Goal: Information Seeking & Learning: Learn about a topic

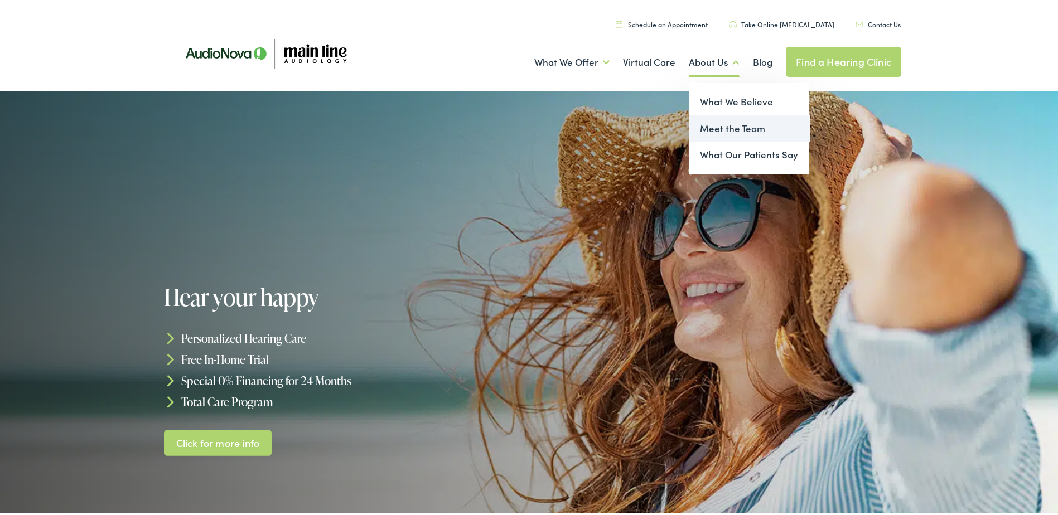
click at [704, 127] on link "Meet the Team" at bounding box center [748, 126] width 120 height 27
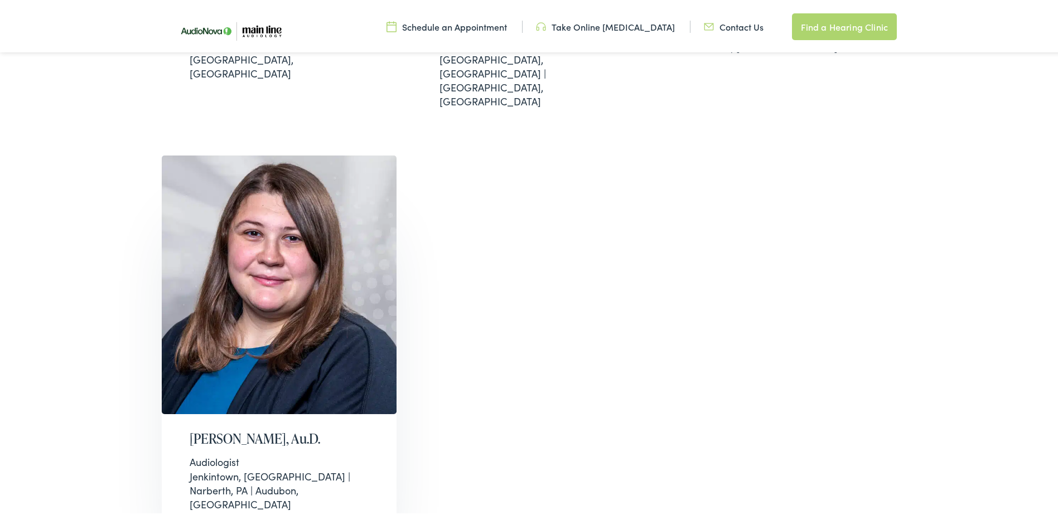
scroll to position [669, 0]
click at [283, 428] on h2 "Rebekah Mills-Prevo, Au.D." at bounding box center [280, 436] width 180 height 16
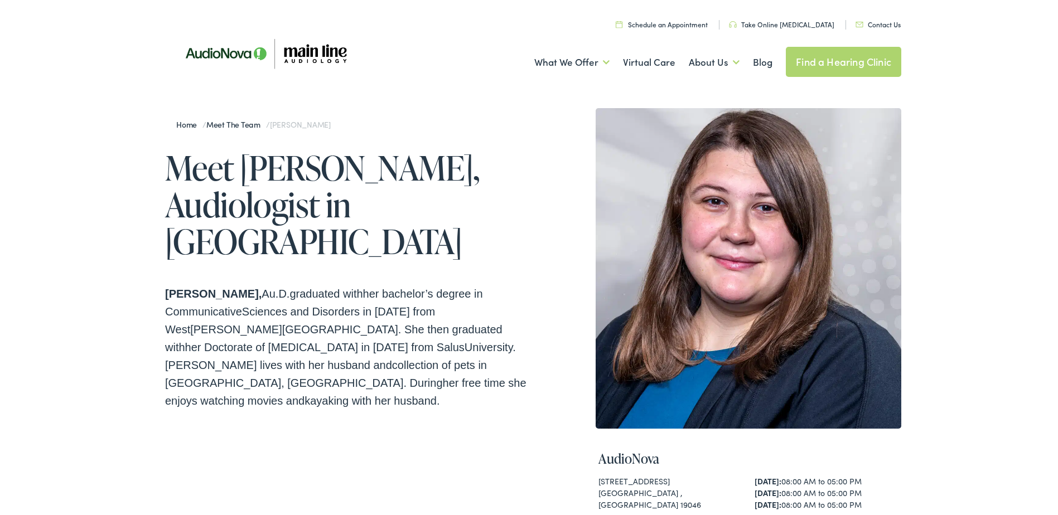
click at [176, 124] on link "Home" at bounding box center [189, 122] width 26 height 11
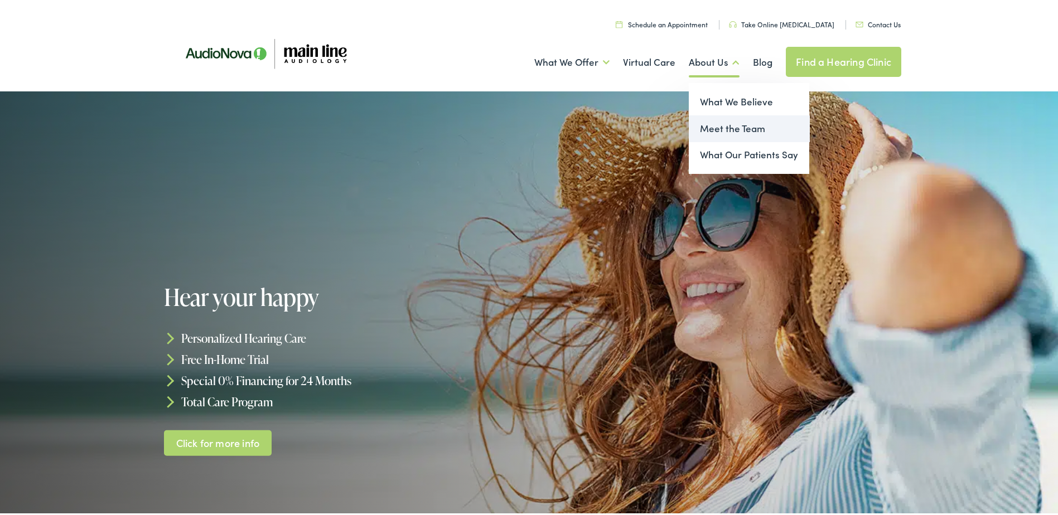
click at [726, 123] on link "Meet the Team" at bounding box center [748, 126] width 120 height 27
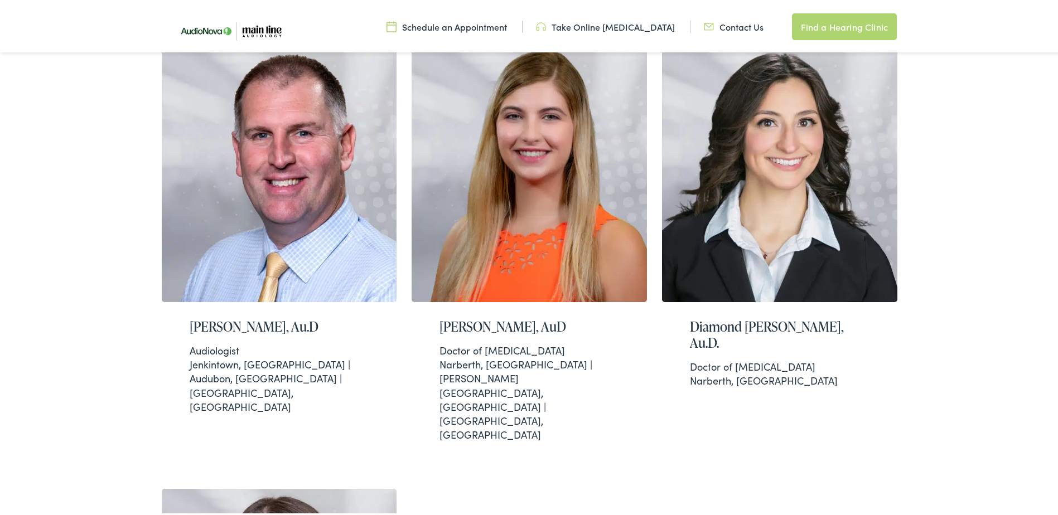
scroll to position [390, 0]
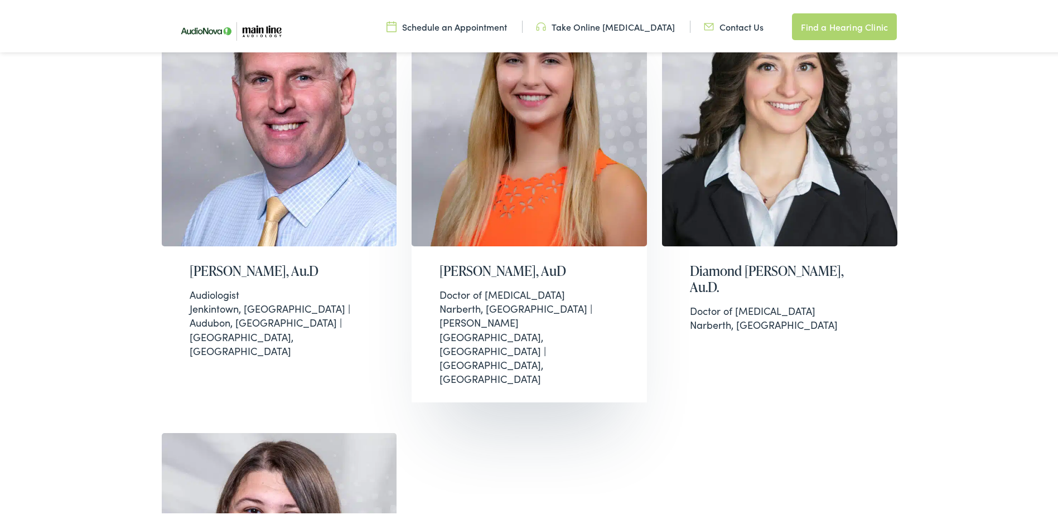
click at [544, 273] on h2 "[PERSON_NAME], AuD" at bounding box center [529, 269] width 180 height 16
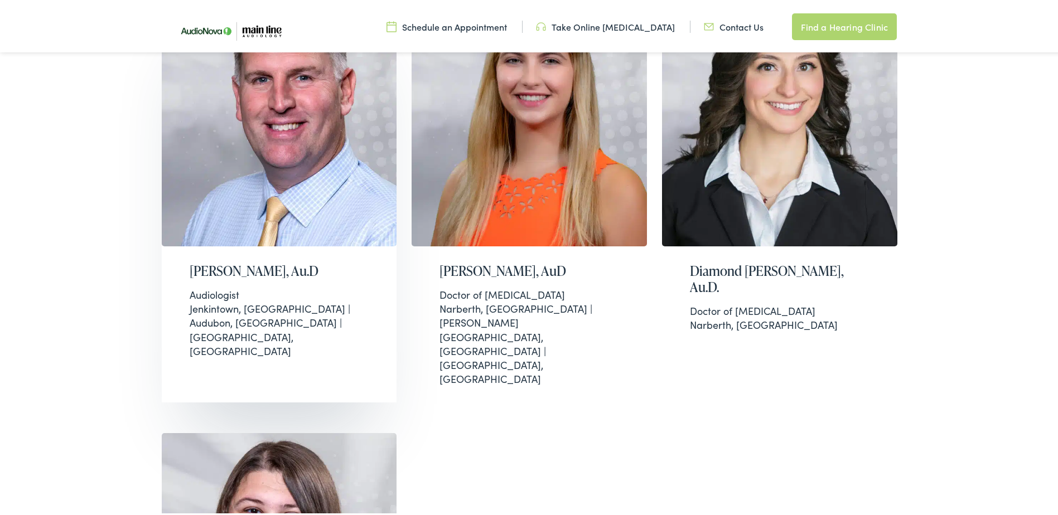
click at [284, 263] on h2 "[PERSON_NAME], Au.D" at bounding box center [280, 269] width 180 height 16
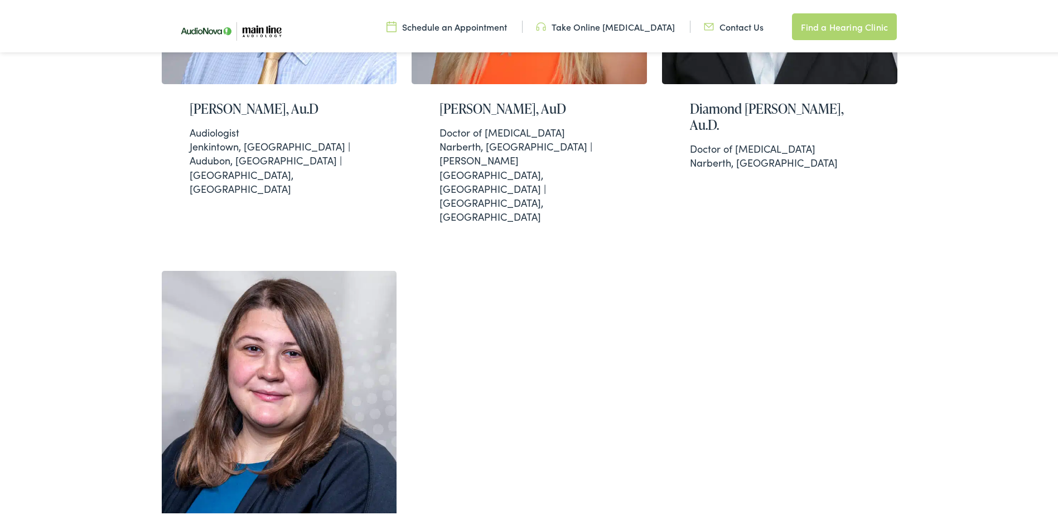
scroll to position [557, 0]
